Goal: Navigation & Orientation: Find specific page/section

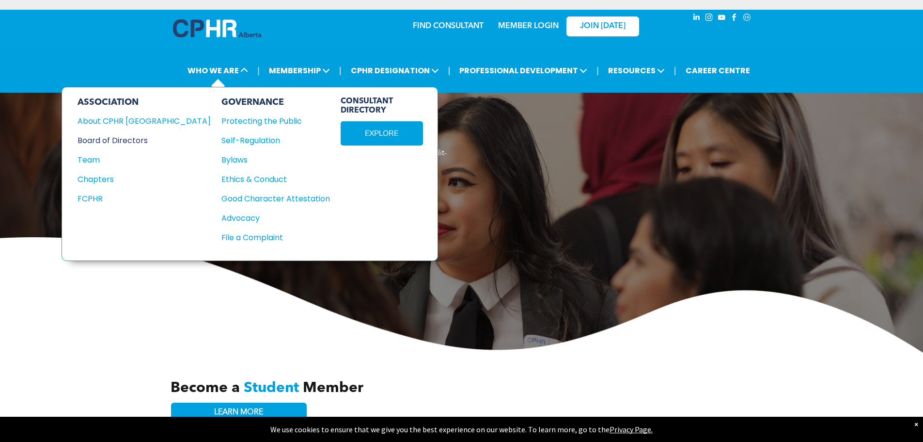
click at [117, 141] on div "Board of Directors" at bounding box center [138, 140] width 120 height 12
click at [97, 160] on div "Team" at bounding box center [138, 160] width 120 height 12
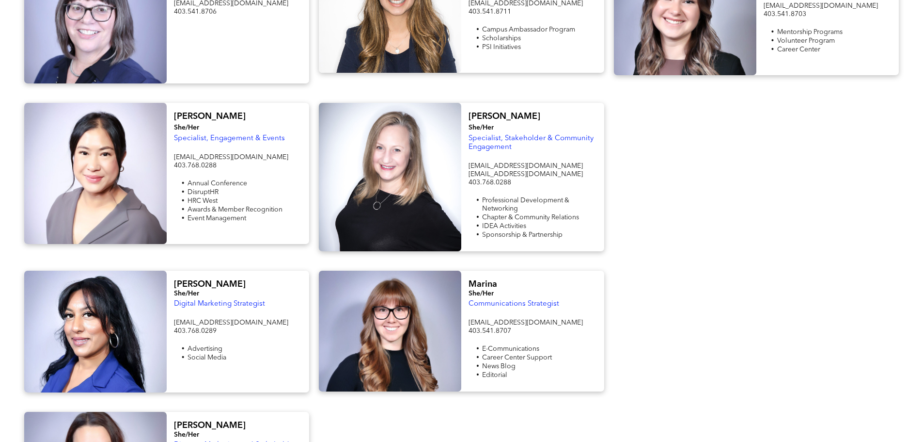
scroll to position [872, 0]
